Goal: Task Accomplishment & Management: Use online tool/utility

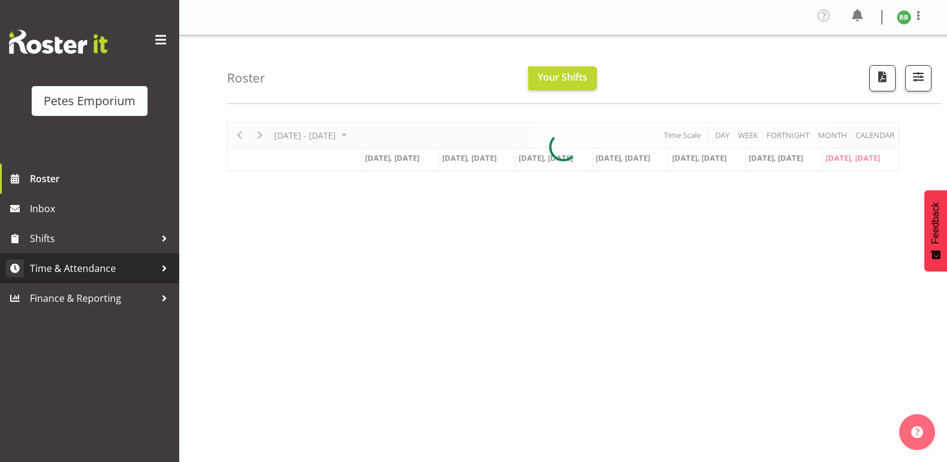
click at [91, 266] on span "Time & Attendance" at bounding box center [92, 268] width 125 height 18
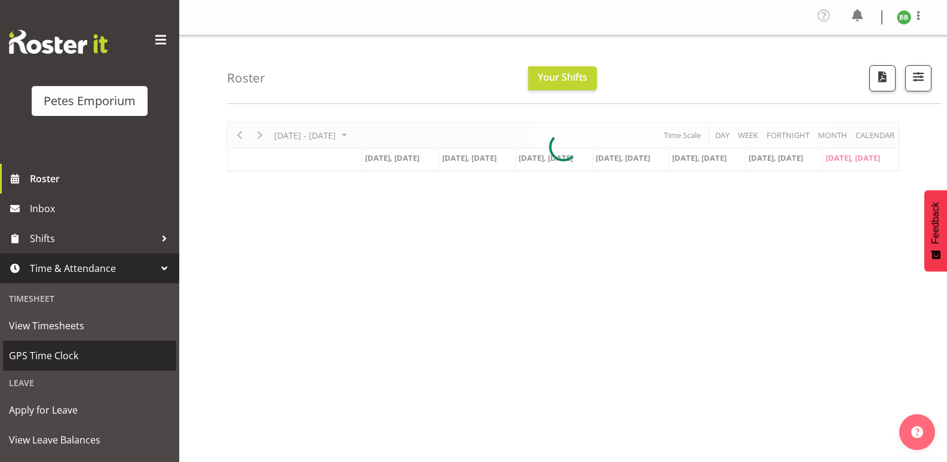
click at [75, 354] on span "GPS Time Clock" at bounding box center [89, 355] width 161 height 18
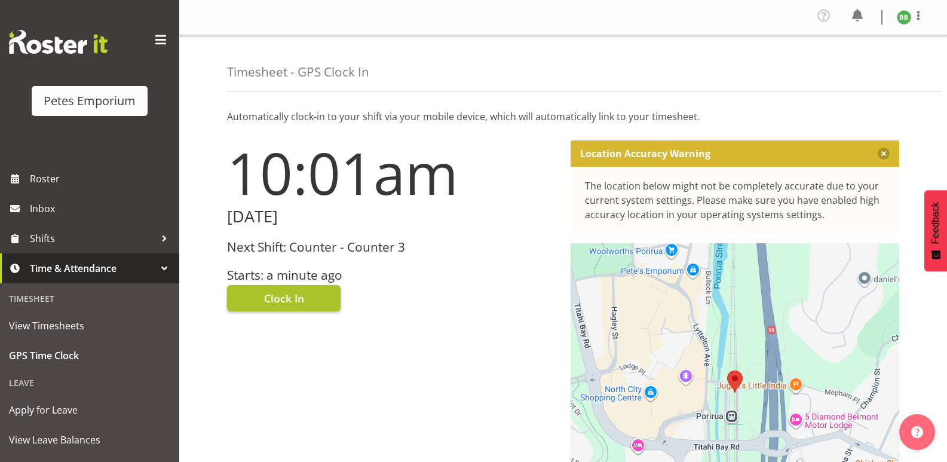
click at [299, 295] on span "Clock In" at bounding box center [284, 298] width 40 height 16
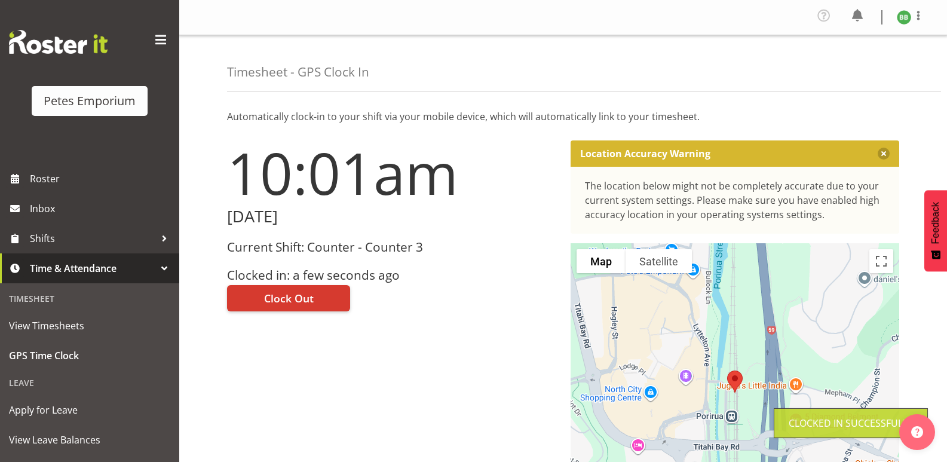
click at [905, 22] on img at bounding box center [903, 17] width 14 height 14
click at [855, 62] on link "Log Out" at bounding box center [867, 66] width 115 height 22
